Goal: Task Accomplishment & Management: Use online tool/utility

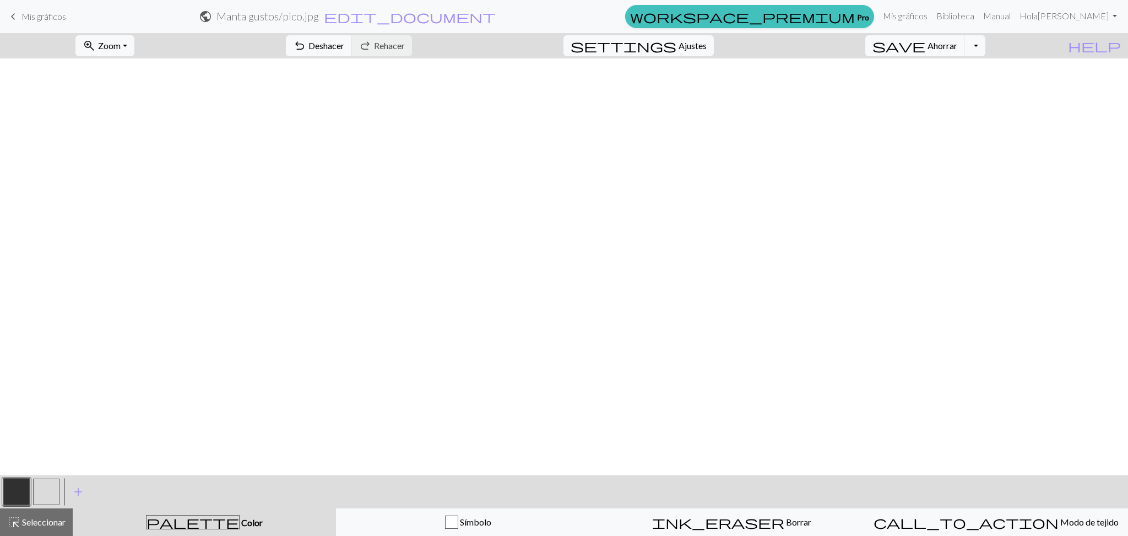
scroll to position [488, 0]
click at [986, 45] on button "Alternar menú desplegable" at bounding box center [975, 45] width 21 height 21
click at [963, 72] on font "Guardar una copia" at bounding box center [942, 69] width 68 height 10
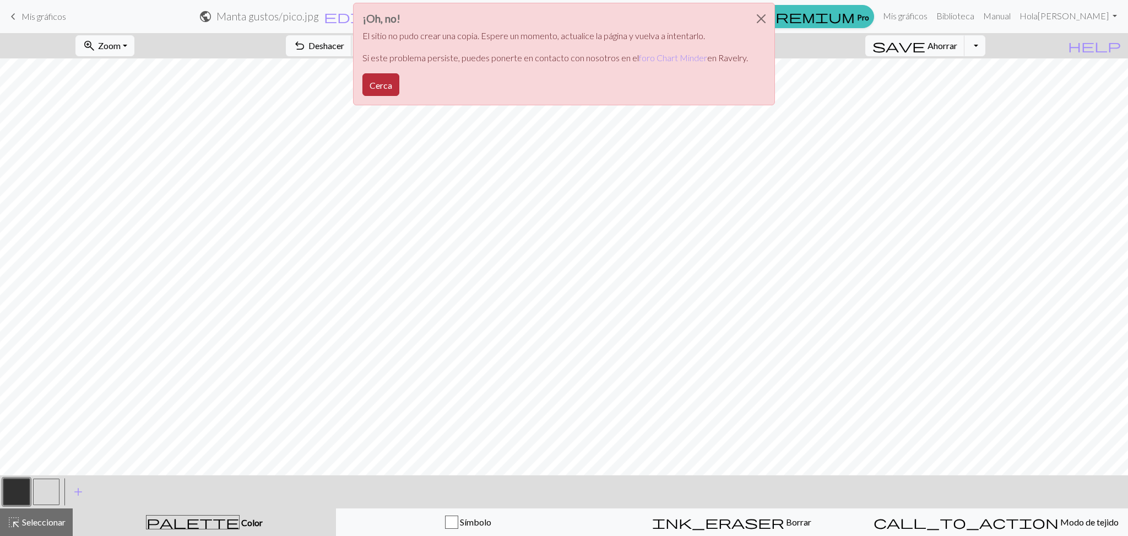
click at [393, 80] on button "Cerca" at bounding box center [381, 84] width 37 height 23
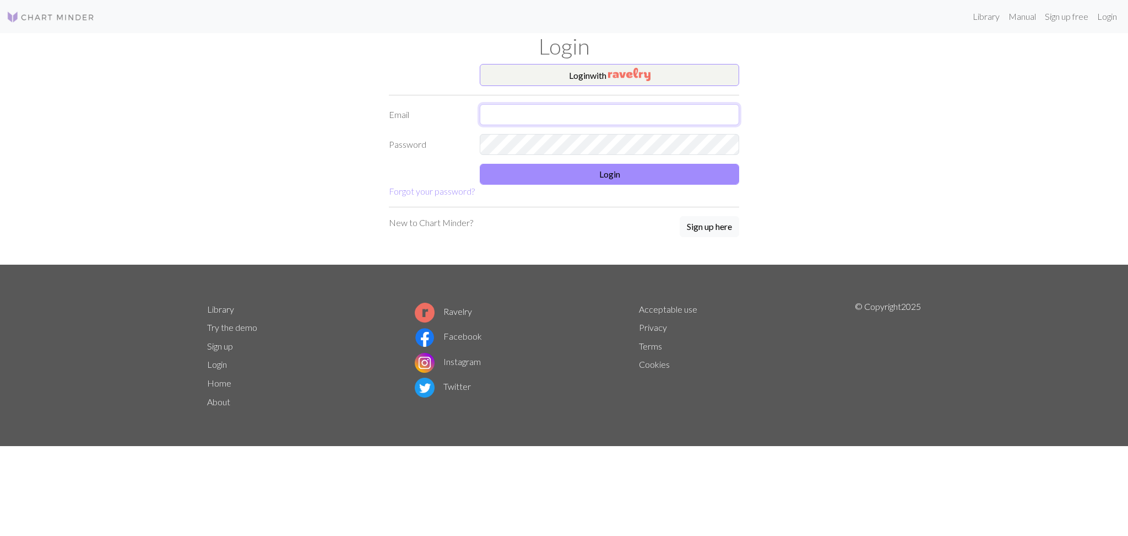
click at [596, 111] on input "text" at bounding box center [610, 114] width 260 height 21
type input "gabyfer.rivera@gmail.com"
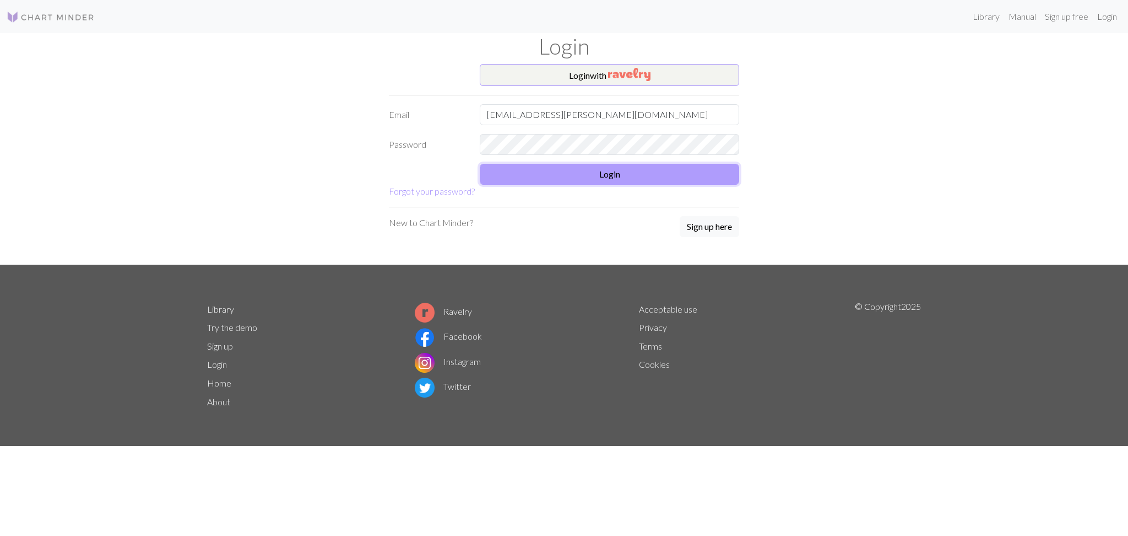
click at [597, 179] on button "Login" at bounding box center [610, 174] width 260 height 21
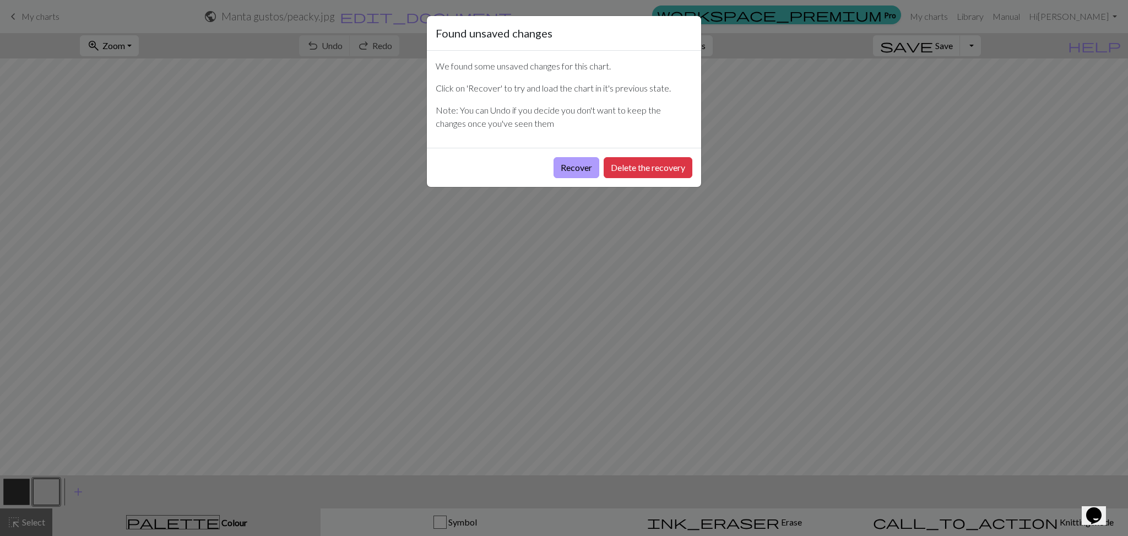
click at [569, 170] on button "Recover" at bounding box center [577, 167] width 46 height 21
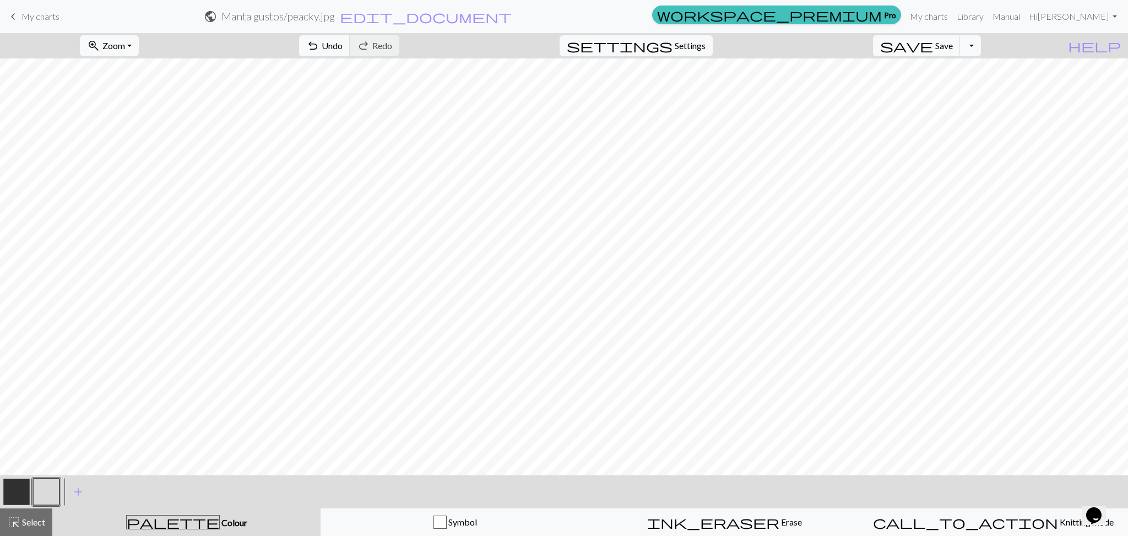
scroll to position [220, 0]
click at [981, 44] on button "Toggle Dropdown" at bounding box center [970, 45] width 21 height 21
click at [969, 70] on button "file_copy Save a copy" at bounding box center [890, 70] width 182 height 18
click at [981, 47] on button "Toggle Dropdown" at bounding box center [970, 45] width 21 height 21
click at [942, 66] on button "file_copy Save a copy" at bounding box center [890, 70] width 182 height 18
